Goal: Information Seeking & Learning: Check status

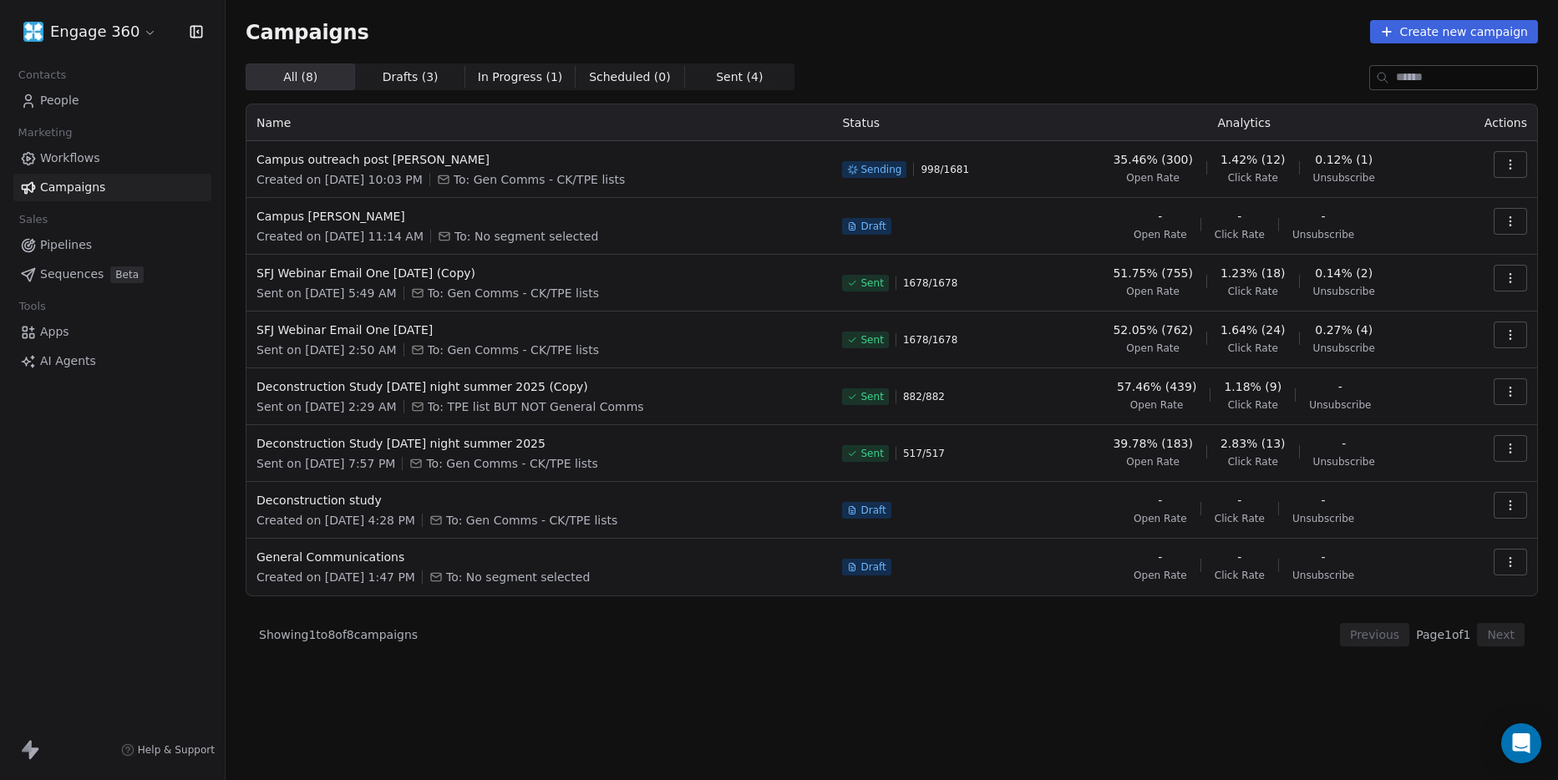
click at [1327, 155] on span "0.12% (1)" at bounding box center [1344, 159] width 58 height 17
click at [1513, 158] on icon "button" at bounding box center [1509, 164] width 13 height 13
click at [1454, 234] on span "View Analytics" at bounding box center [1425, 229] width 97 height 20
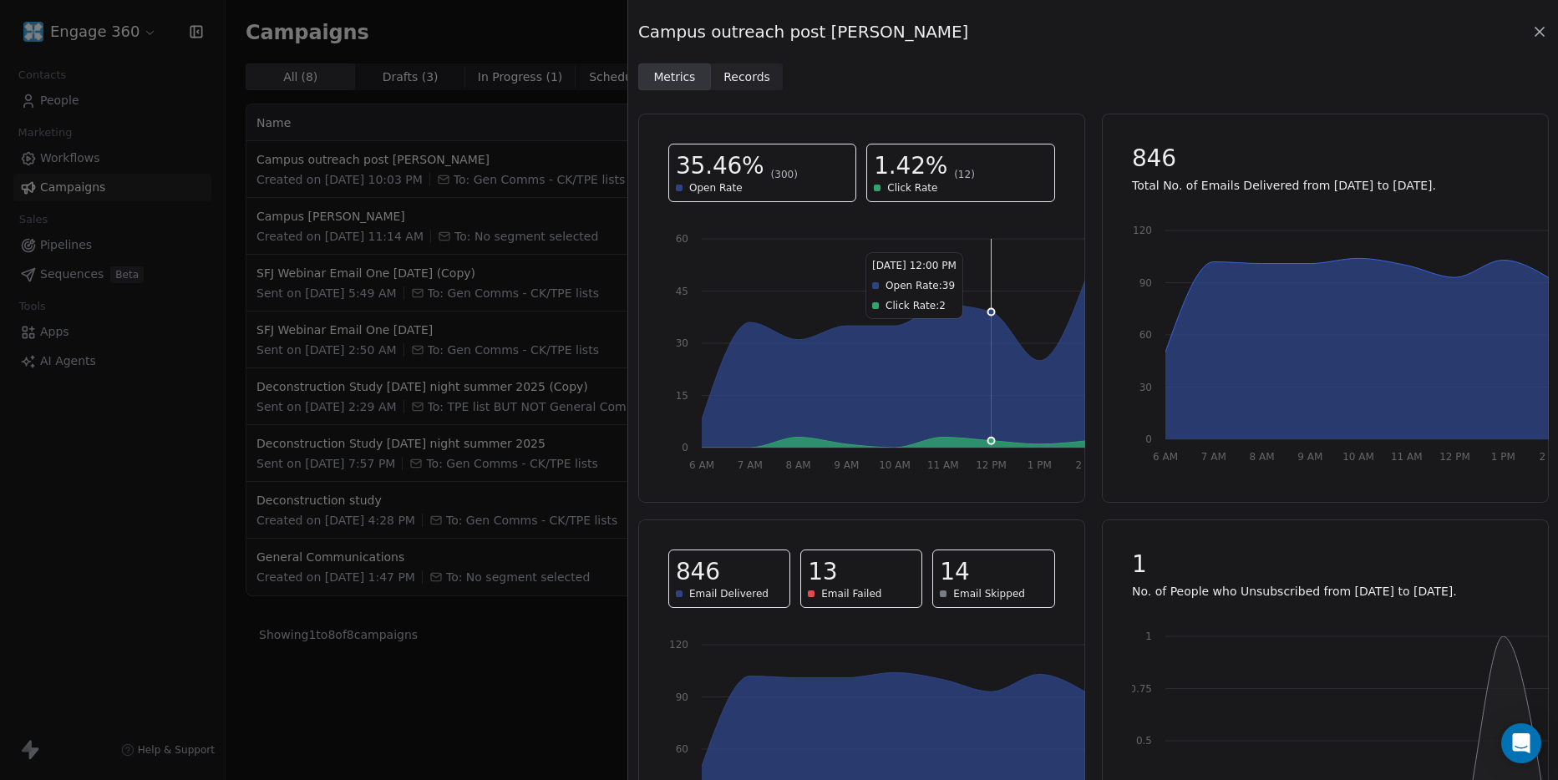
scroll to position [139, 0]
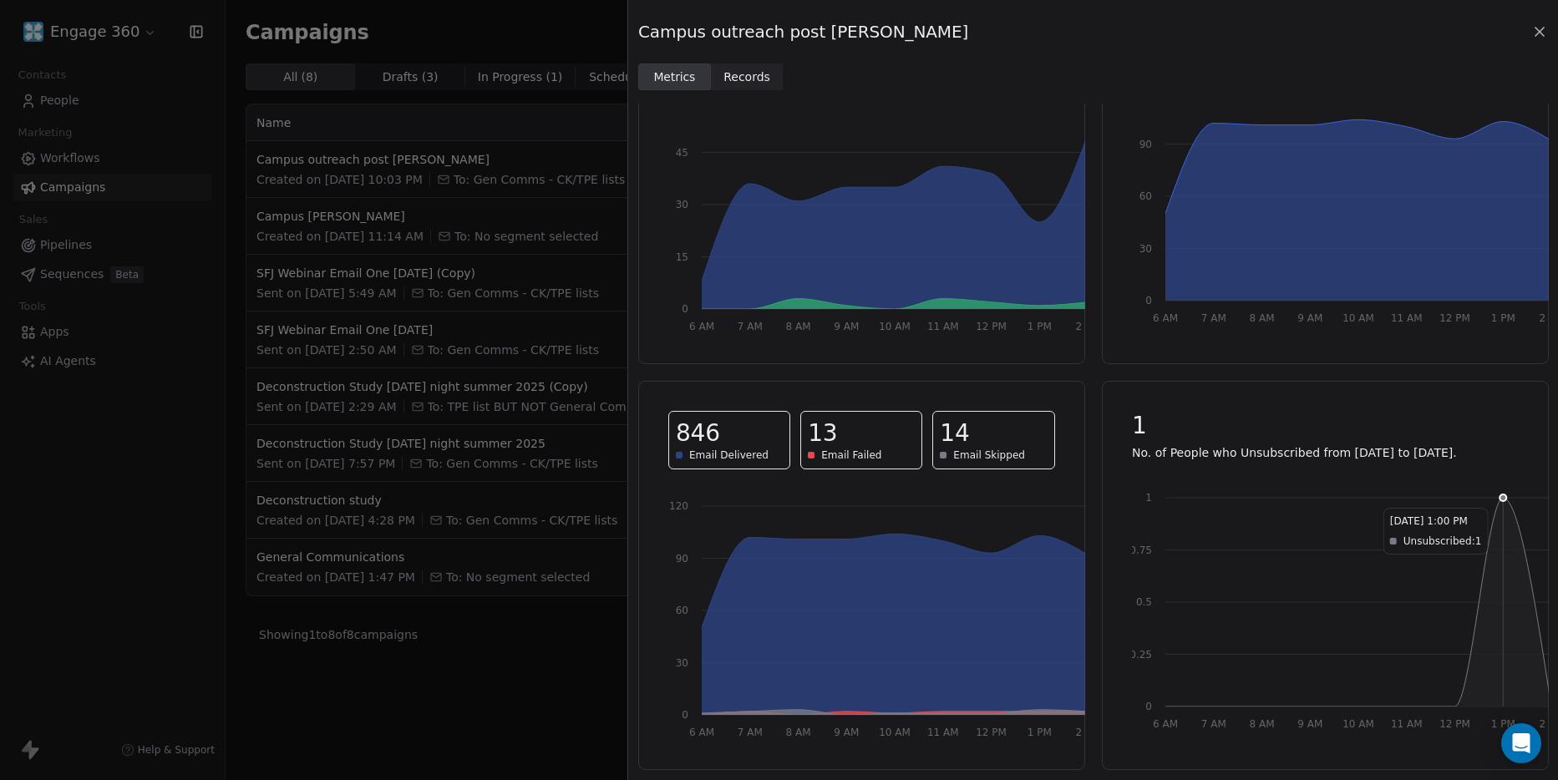
click at [1499, 499] on circle at bounding box center [1502, 497] width 7 height 7
click at [1491, 682] on icon at bounding box center [1358, 602] width 386 height 209
click at [732, 76] on span "Records" at bounding box center [746, 77] width 47 height 18
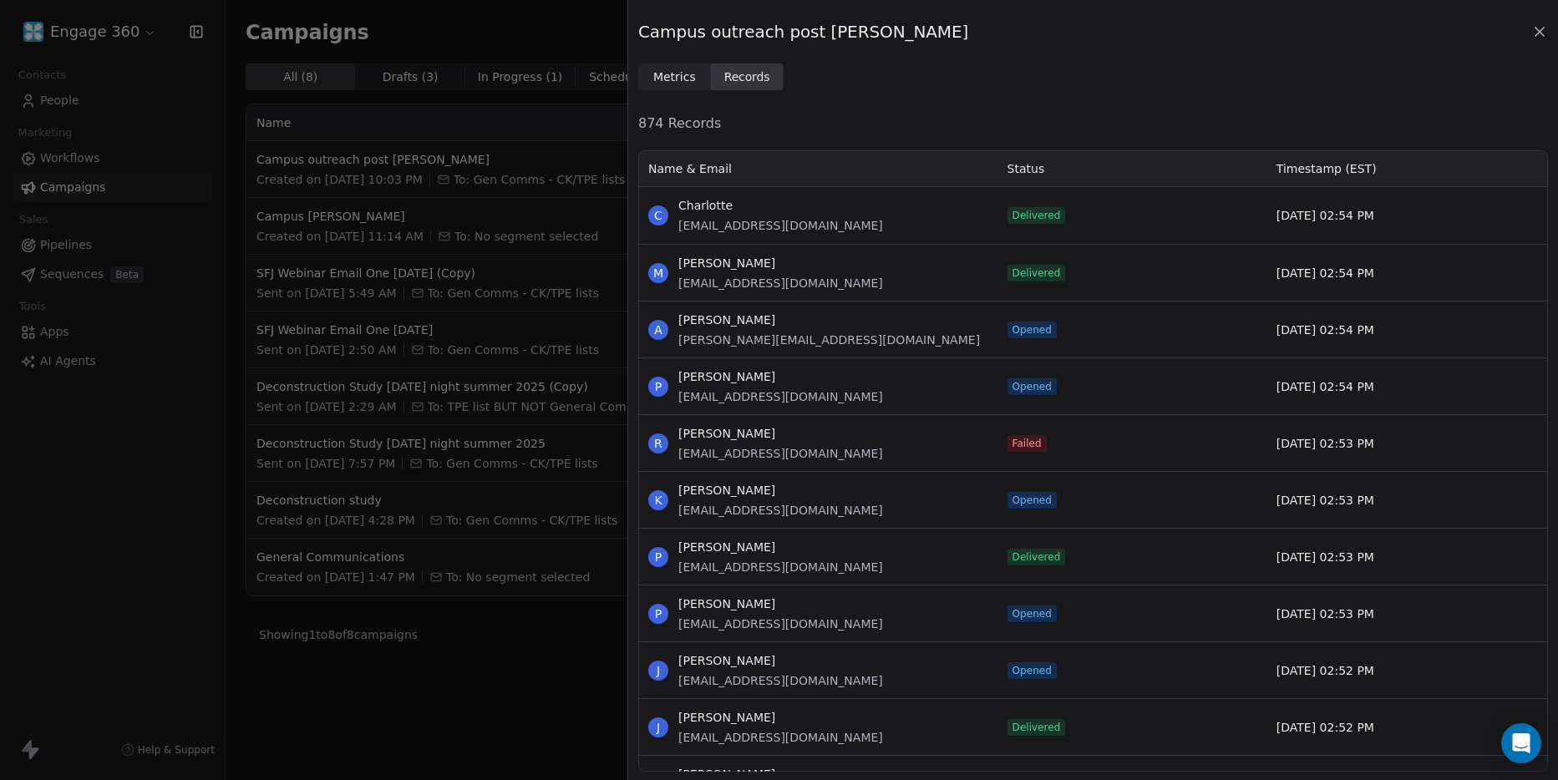
scroll to position [611, 897]
click at [1020, 165] on span "Status" at bounding box center [1026, 168] width 38 height 17
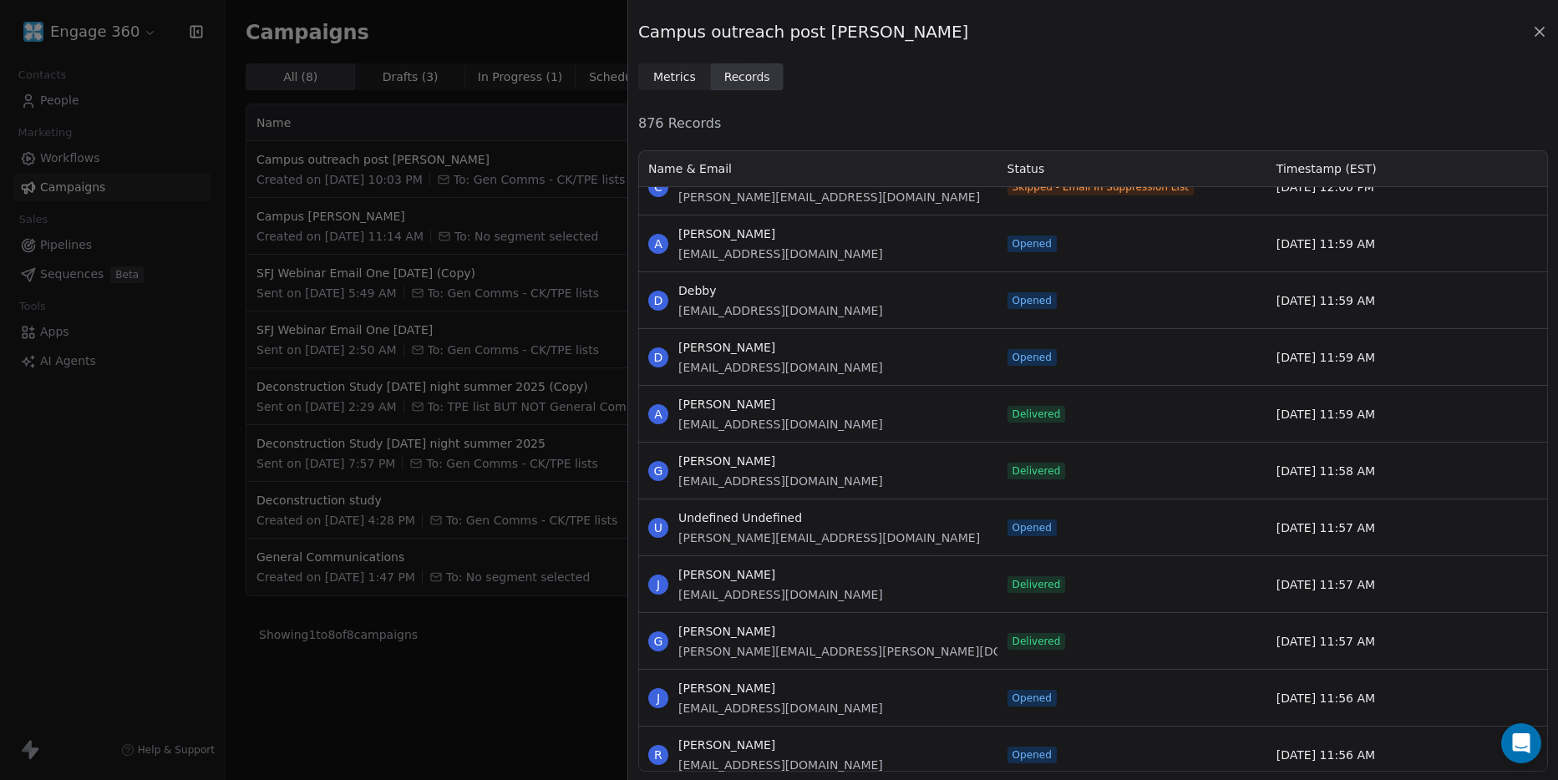
scroll to position [26392, 0]
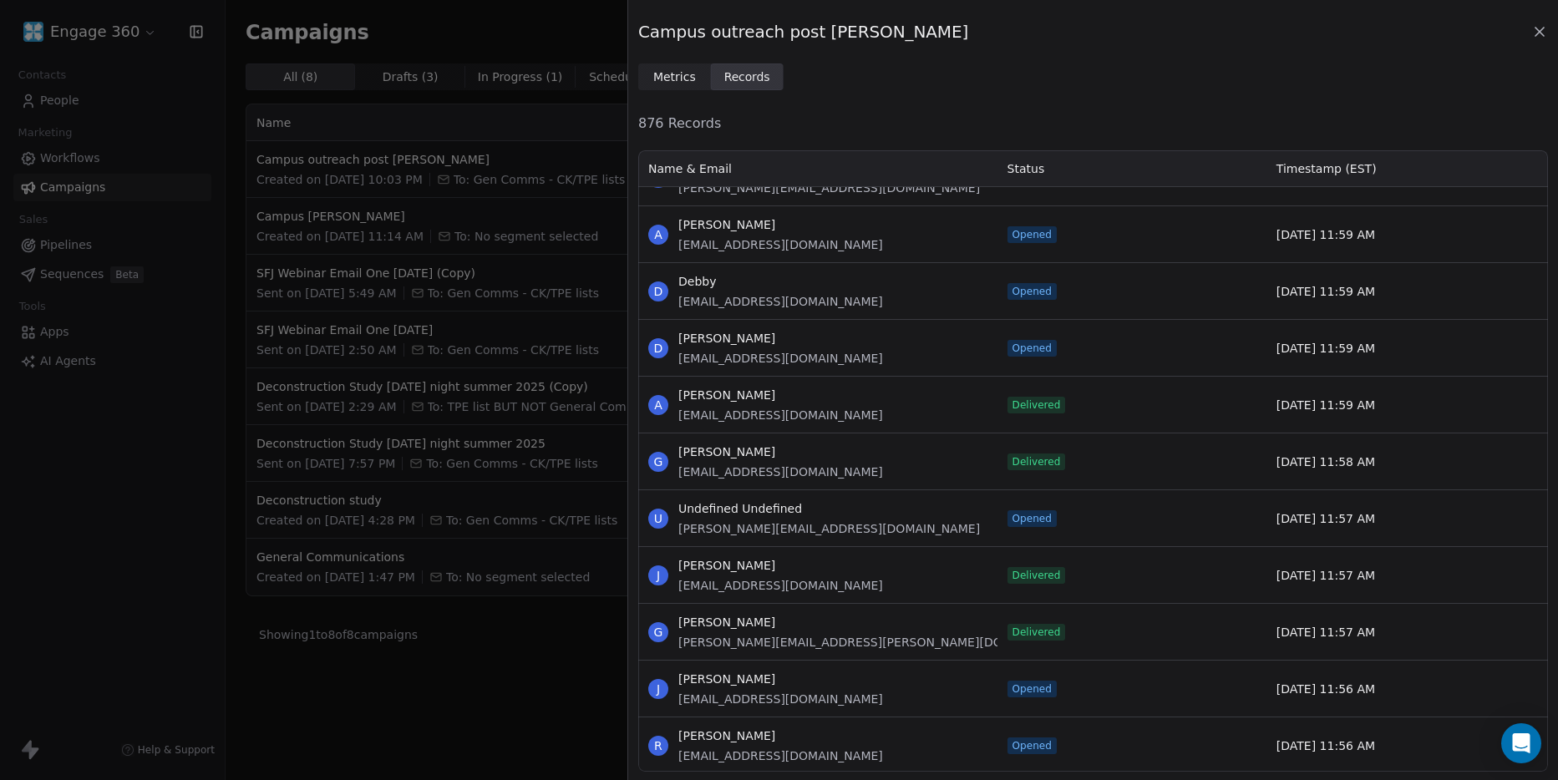
drag, startPoint x: 1429, startPoint y: 291, endPoint x: 1420, endPoint y: 286, distance: 10.5
click at [1423, 286] on div "Sep 16, 11:59 AM" at bounding box center [1400, 291] width 269 height 56
click at [1538, 31] on icon at bounding box center [1539, 32] width 8 height 8
